Goal: Find specific fact: Find contact information

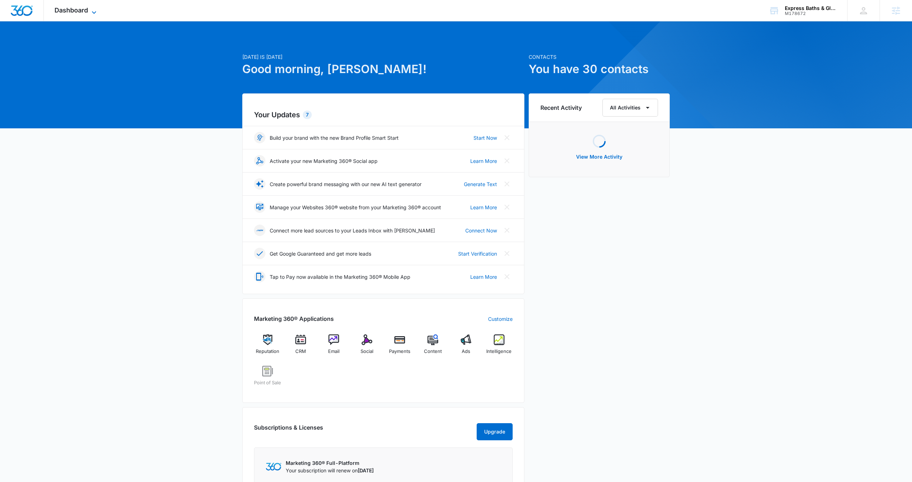
click at [74, 10] on span "Dashboard" at bounding box center [71, 9] width 33 height 7
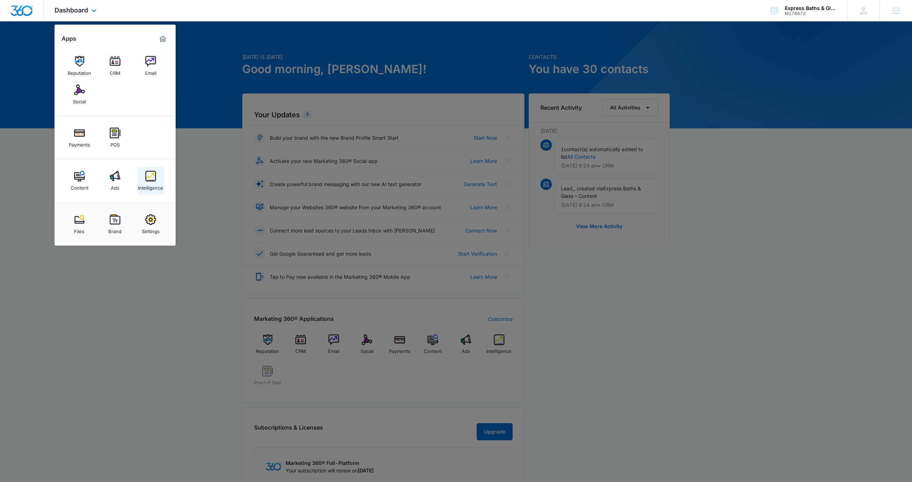
click at [150, 172] on img at bounding box center [150, 176] width 11 height 11
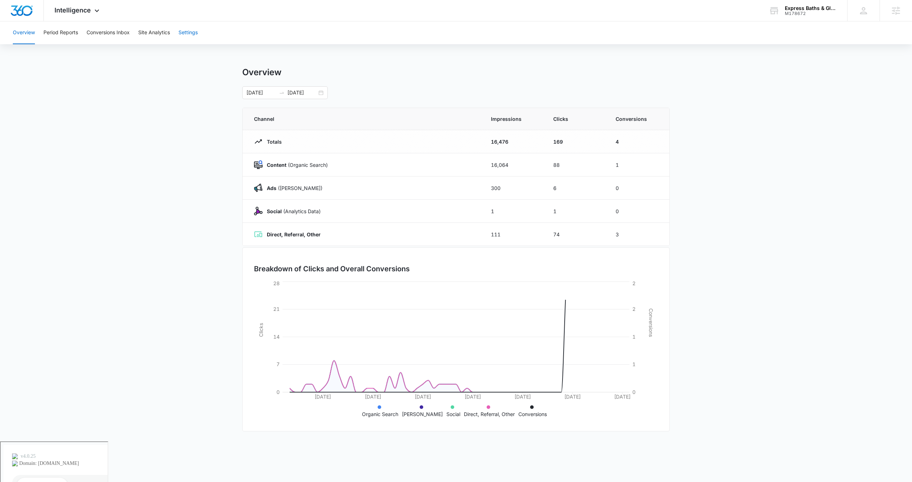
click at [188, 33] on button "Settings" at bounding box center [187, 32] width 19 height 23
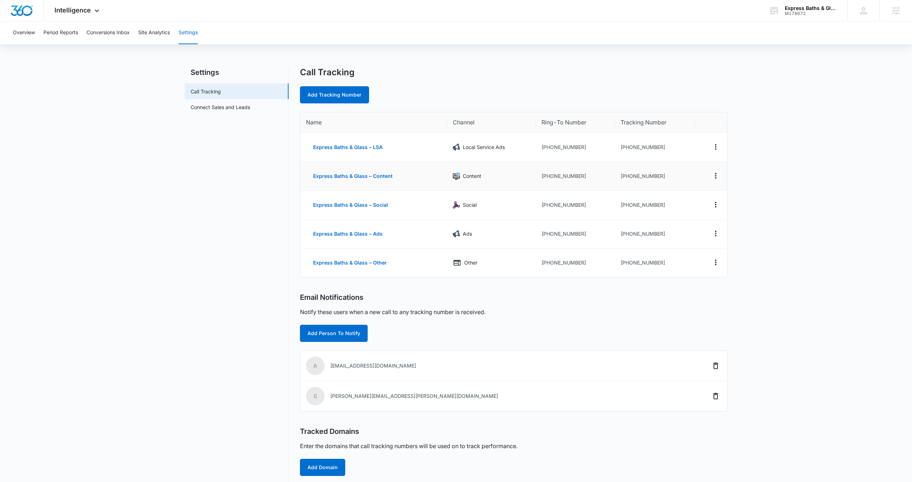
drag, startPoint x: 585, startPoint y: 176, endPoint x: 548, endPoint y: 175, distance: 37.1
click at [548, 175] on td "[PHONE_NUMBER]" at bounding box center [575, 176] width 79 height 29
drag, startPoint x: 548, startPoint y: 176, endPoint x: 579, endPoint y: 176, distance: 31.3
click at [579, 176] on td "[PHONE_NUMBER]" at bounding box center [575, 176] width 79 height 29
copy td "9196614262"
